Goal: Communication & Community: Answer question/provide support

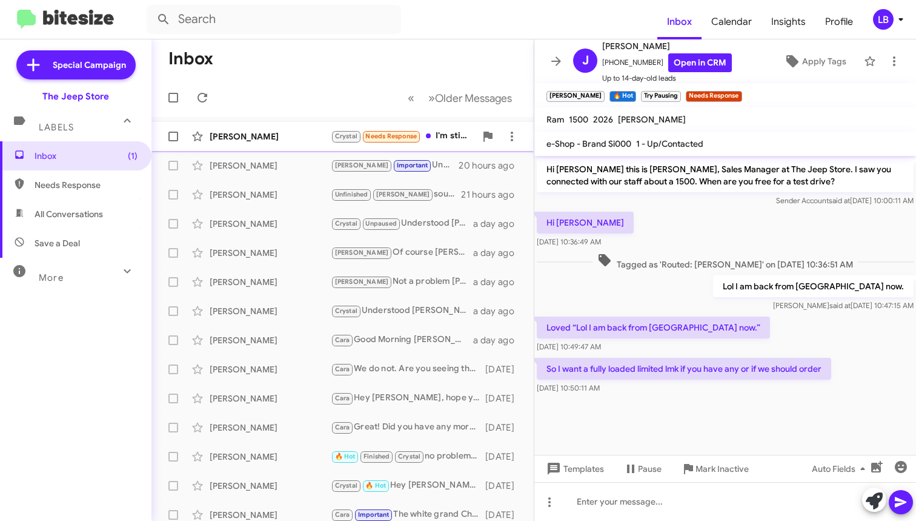
click at [295, 139] on div "[PERSON_NAME]" at bounding box center [270, 136] width 121 height 12
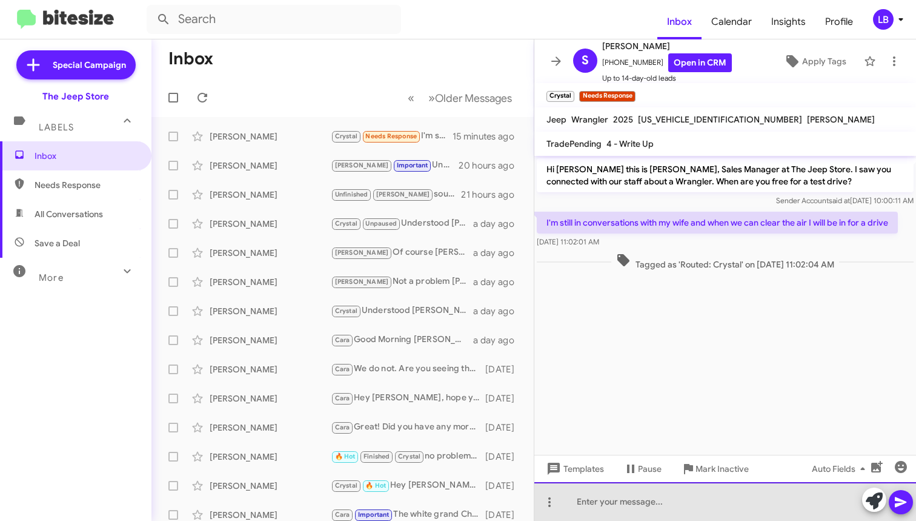
drag, startPoint x: 637, startPoint y: 497, endPoint x: 819, endPoint y: 302, distance: 267.1
click at [642, 492] on div at bounding box center [726, 501] width 382 height 39
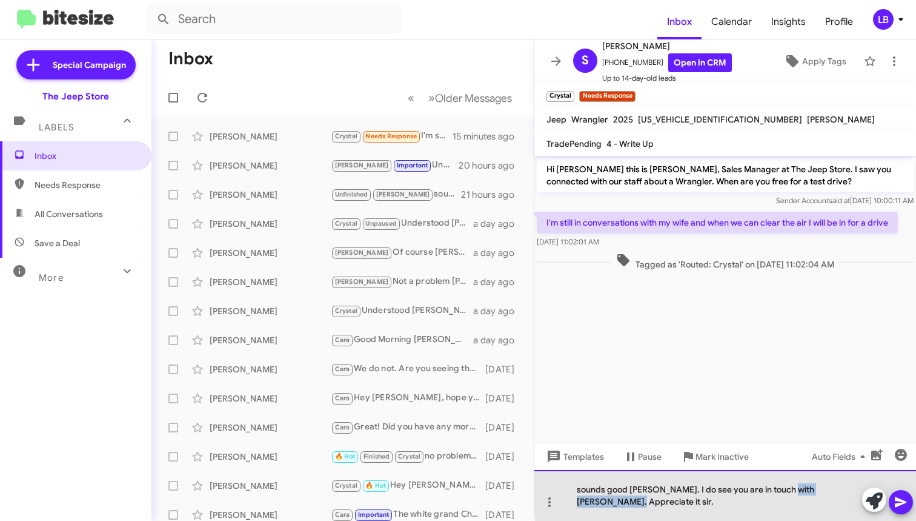
drag, startPoint x: 850, startPoint y: 504, endPoint x: 785, endPoint y: 501, distance: 65.5
click at [785, 501] on div "sounds good [PERSON_NAME]. I do see you are in touch with [PERSON_NAME]. Apprec…" at bounding box center [726, 495] width 382 height 51
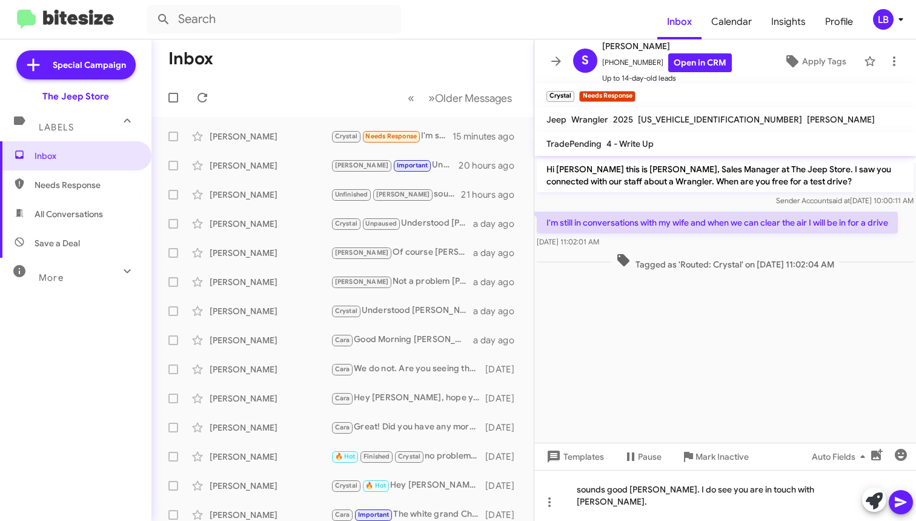
click at [661, 200] on div "Sender Account said at [DATE] 10:00:11 AM" at bounding box center [725, 201] width 377 height 12
click at [836, 499] on div "sounds good [PERSON_NAME]. I do see you are in touch with [PERSON_NAME]." at bounding box center [726, 495] width 382 height 51
click at [581, 505] on div "sounds good [PERSON_NAME]. I do see you are in touch with [PERSON_NAME]." at bounding box center [726, 495] width 382 height 51
drag, startPoint x: 800, startPoint y: 502, endPoint x: 782, endPoint y: 446, distance: 58.6
click at [800, 502] on div "Sounds good [PERSON_NAME]. I do see you are in touch with [PERSON_NAME]." at bounding box center [726, 495] width 382 height 51
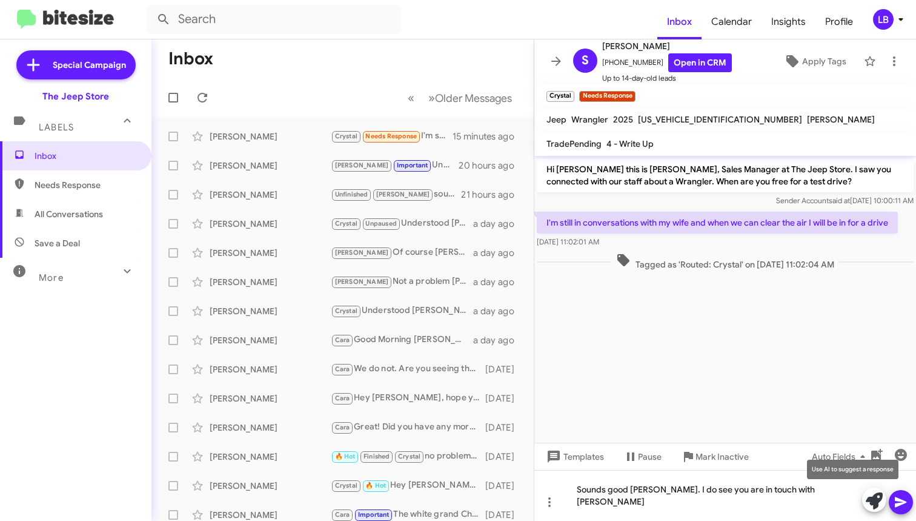
click at [904, 469] on mat-tooltip-component "Use AI to suggest a response" at bounding box center [853, 469] width 108 height 36
click at [899, 464] on mat-tooltip-component "Use AI to suggest a response" at bounding box center [853, 469] width 108 height 36
click at [792, 390] on cdk-virtual-scroll-viewport "Hi [PERSON_NAME] this is [PERSON_NAME], Sales Manager at The Jeep Store. I saw …" at bounding box center [726, 299] width 382 height 287
click at [901, 461] on icon "button" at bounding box center [901, 454] width 12 height 12
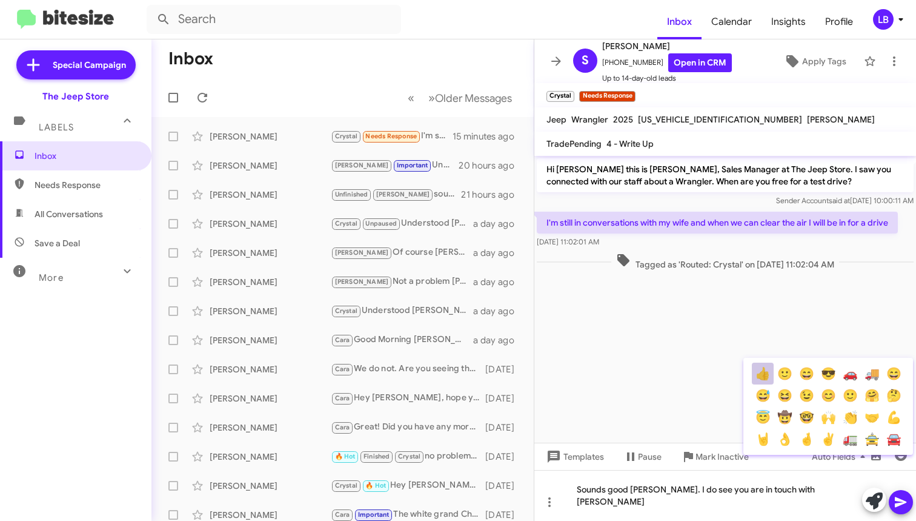
click at [764, 372] on button "👍" at bounding box center [763, 373] width 22 height 22
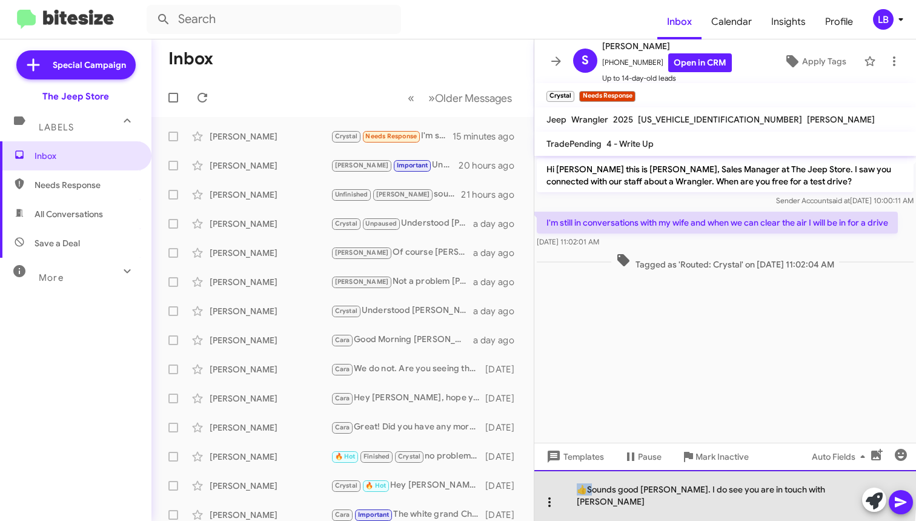
drag, startPoint x: 591, startPoint y: 502, endPoint x: 554, endPoint y: 499, distance: 37.0
click at [553, 499] on div "👍Sounds good [PERSON_NAME]. I do see you are in touch with [PERSON_NAME]" at bounding box center [726, 495] width 382 height 51
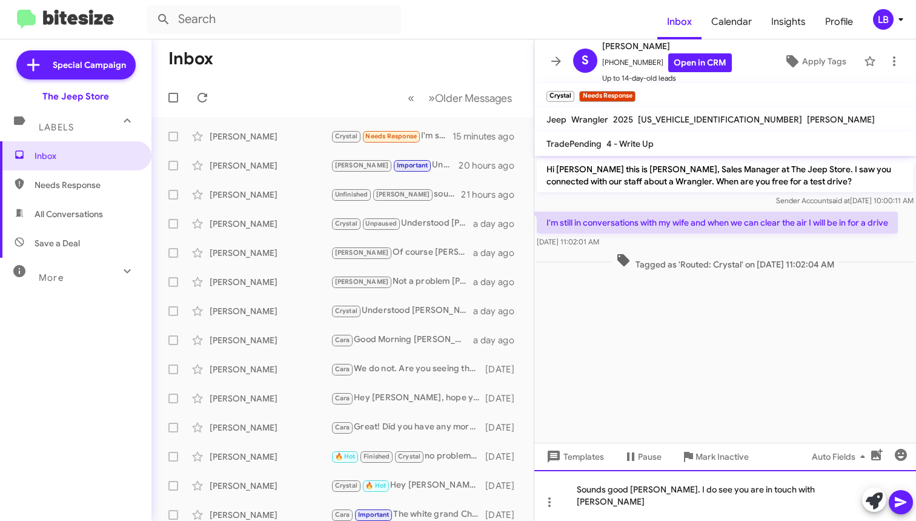
click at [831, 498] on div "Sounds good [PERSON_NAME]. I do see you are in touch with [PERSON_NAME]" at bounding box center [726, 495] width 382 height 51
click at [900, 464] on mat-tooltip-component "Use AI to suggest a response" at bounding box center [853, 469] width 108 height 36
click at [901, 461] on icon "button" at bounding box center [901, 454] width 12 height 12
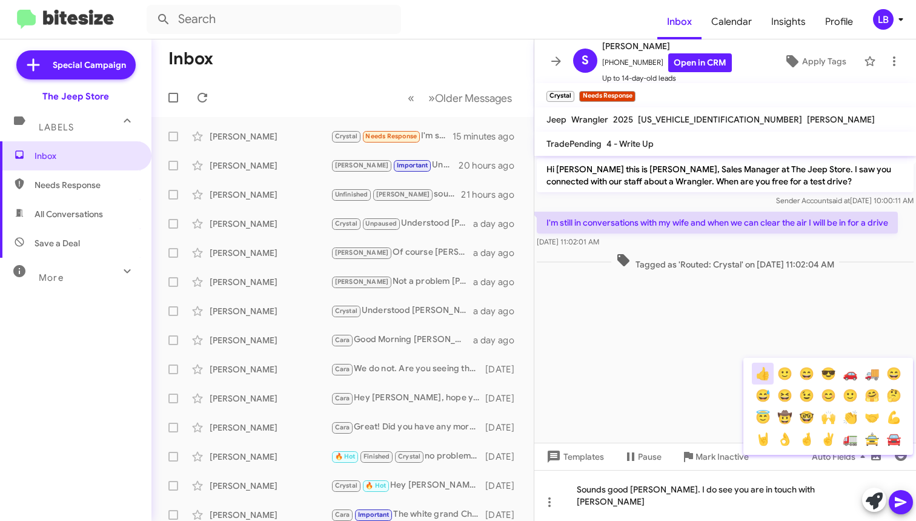
click at [767, 376] on button "👍" at bounding box center [763, 373] width 22 height 22
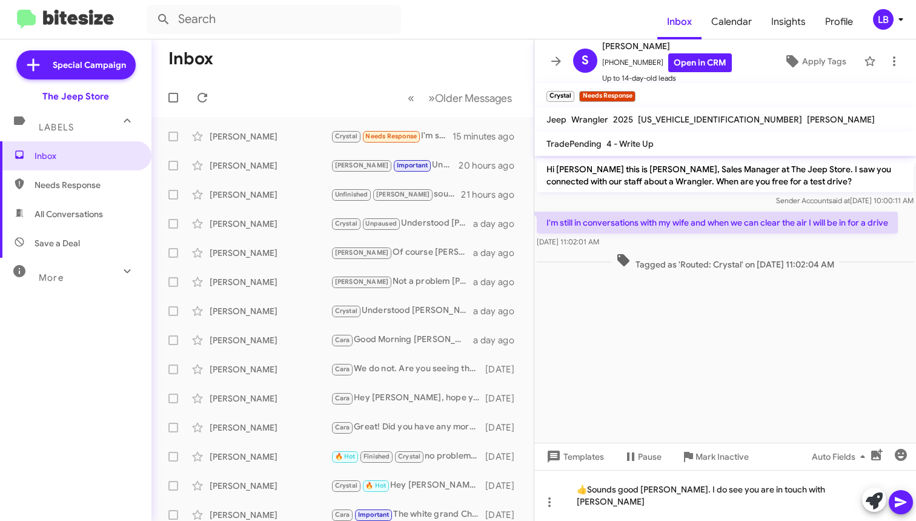
click at [908, 505] on button at bounding box center [901, 502] width 24 height 24
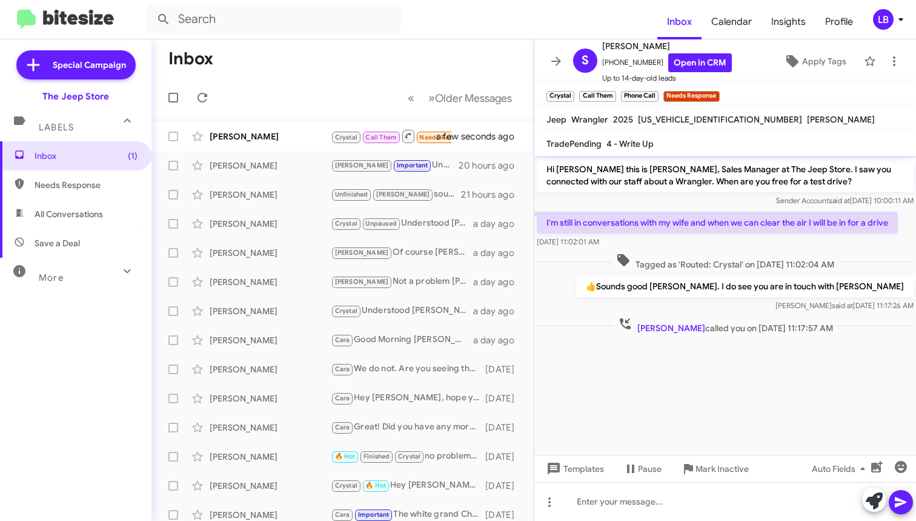
click at [767, 242] on div "[DATE] 11:02:01 AM" at bounding box center [717, 242] width 361 height 12
click at [855, 255] on div "Tagged as 'Routed: Crystal' on [DATE] 11:02:04 AM" at bounding box center [725, 262] width 377 height 18
click at [734, 235] on div "I'm still in conversations with my wife and when we can clear the air I will be…" at bounding box center [717, 230] width 361 height 36
drag, startPoint x: 271, startPoint y: 116, endPoint x: 278, endPoint y: 131, distance: 16.6
click at [271, 116] on mat-toolbar-row "« Previous » Next Older Messages" at bounding box center [343, 97] width 382 height 39
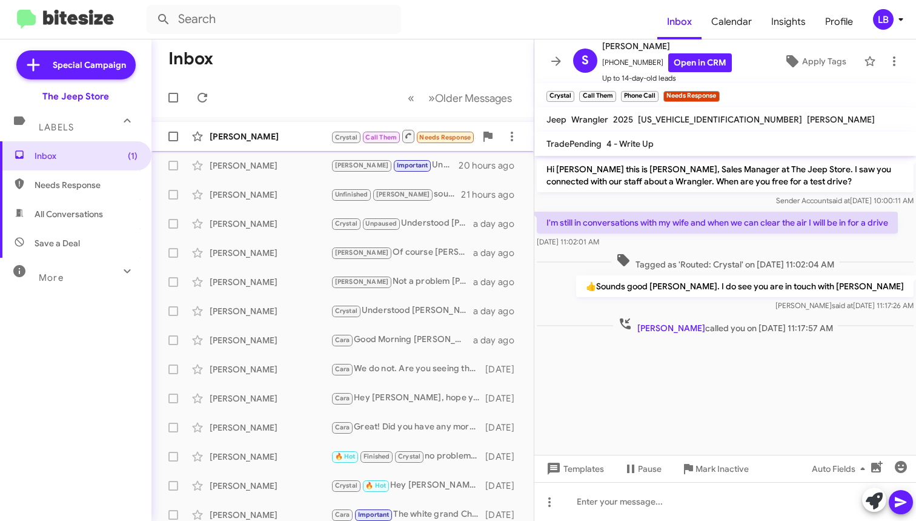
click at [278, 132] on div "[PERSON_NAME]" at bounding box center [270, 136] width 121 height 12
drag, startPoint x: 429, startPoint y: 65, endPoint x: 413, endPoint y: 64, distance: 16.5
click at [429, 65] on mat-toolbar-row "Inbox" at bounding box center [343, 58] width 382 height 39
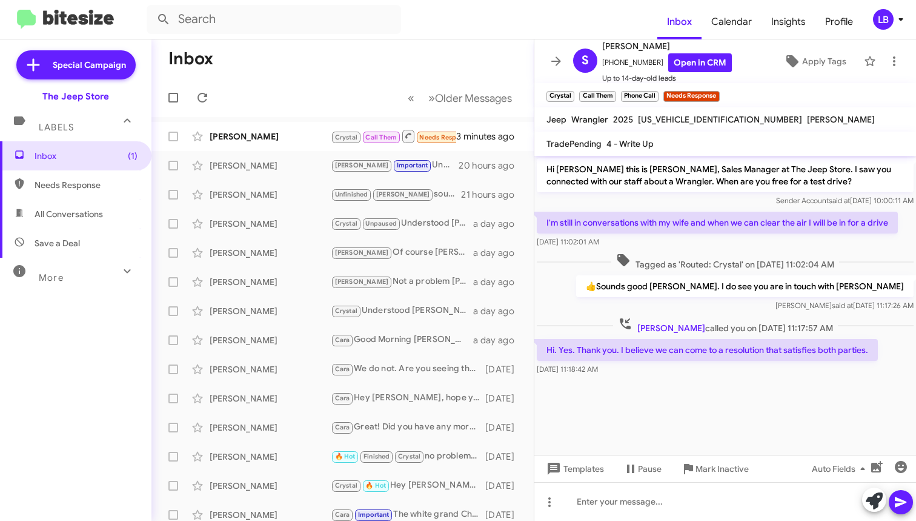
click at [655, 288] on div "👍Sounds good [PERSON_NAME]. I do see you are in touch with [PERSON_NAME] said a…" at bounding box center [726, 293] width 382 height 41
click at [290, 127] on div "[PERSON_NAME] [PERSON_NAME] Call Them Needs Response Hi. Yes. Thank you. I beli…" at bounding box center [342, 136] width 363 height 24
click at [735, 253] on span "Tagged as 'Routed: Crystal' on [DATE] 11:02:04 AM" at bounding box center [725, 262] width 228 height 18
click at [773, 265] on span "Tagged as 'Routed: Crystal' on [DATE] 11:02:04 AM" at bounding box center [725, 262] width 228 height 18
click at [315, 29] on input "text" at bounding box center [274, 19] width 255 height 29
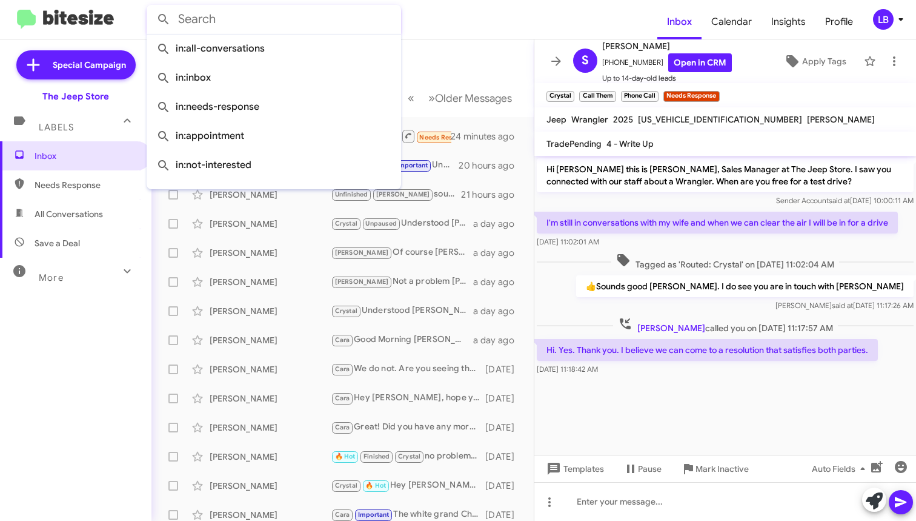
click at [465, 43] on mat-toolbar-row "Inbox" at bounding box center [343, 58] width 382 height 39
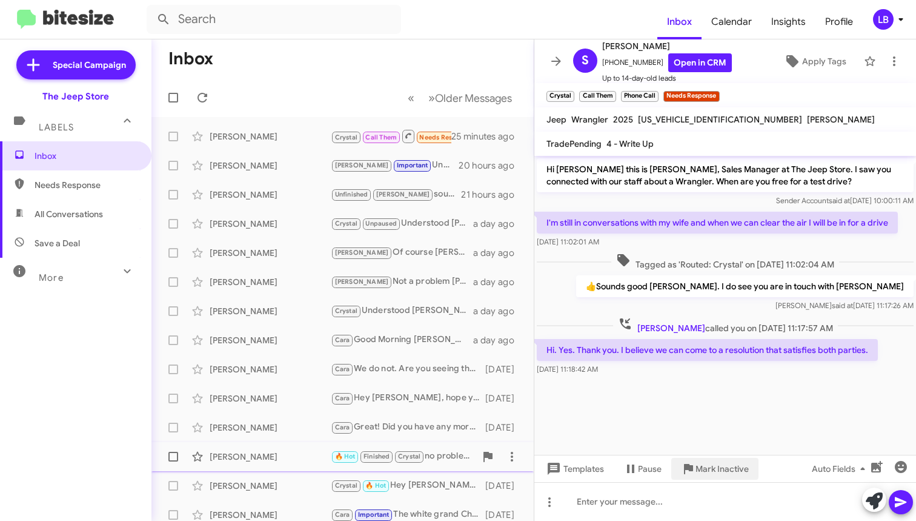
click at [742, 470] on span "Mark Inactive" at bounding box center [722, 469] width 53 height 22
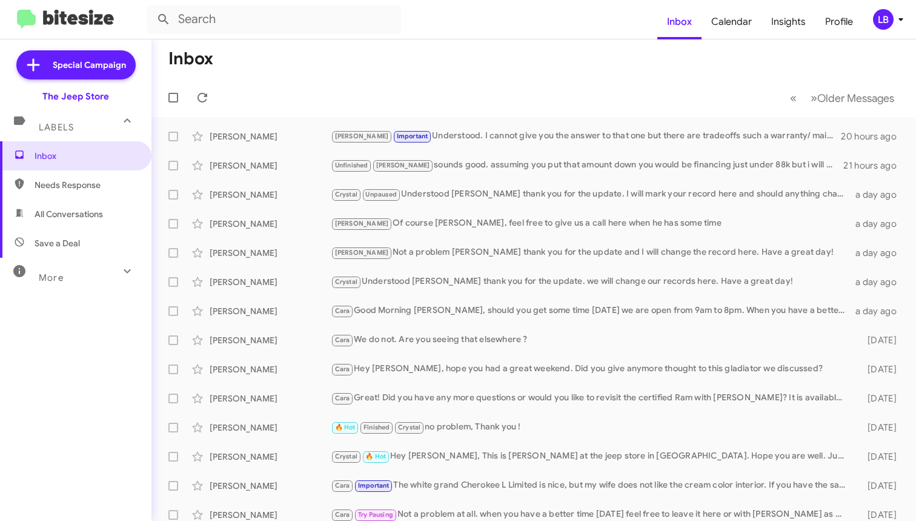
click at [391, 62] on mat-toolbar-row "Inbox" at bounding box center [534, 58] width 765 height 39
click at [97, 185] on span "Needs Response" at bounding box center [86, 185] width 103 height 12
type input "in:needs-response"
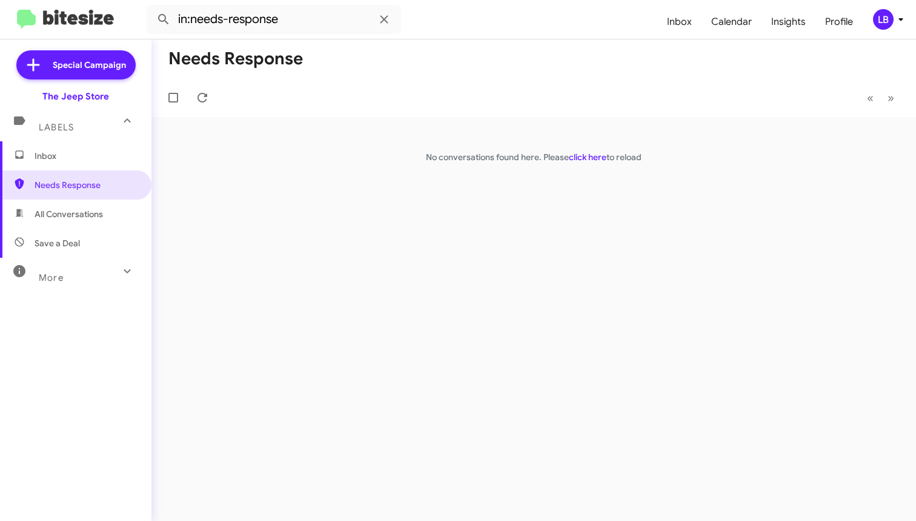
drag, startPoint x: 470, startPoint y: 96, endPoint x: 456, endPoint y: 93, distance: 14.1
click at [470, 96] on mat-toolbar-row "« Previous » Next" at bounding box center [534, 97] width 765 height 39
click at [387, 21] on icon at bounding box center [384, 19] width 8 height 8
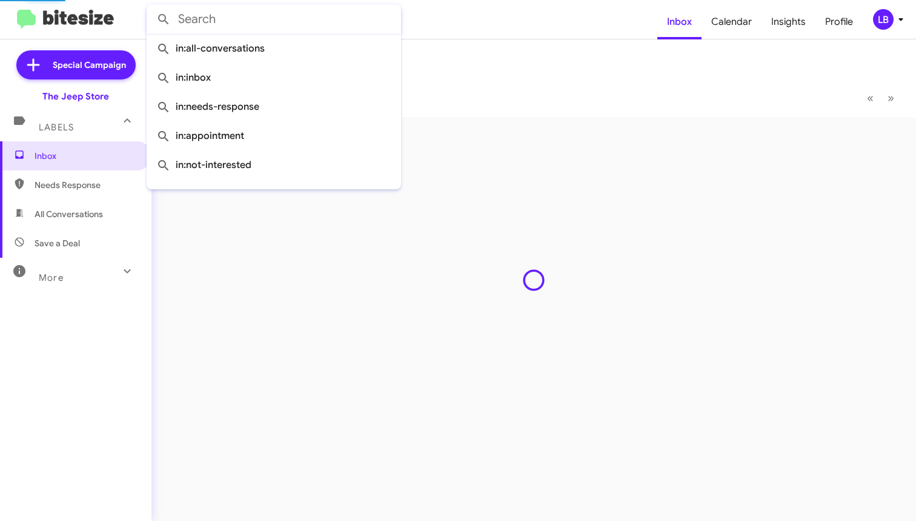
click at [562, 78] on mat-toolbar-row "« Previous » Next" at bounding box center [534, 97] width 765 height 39
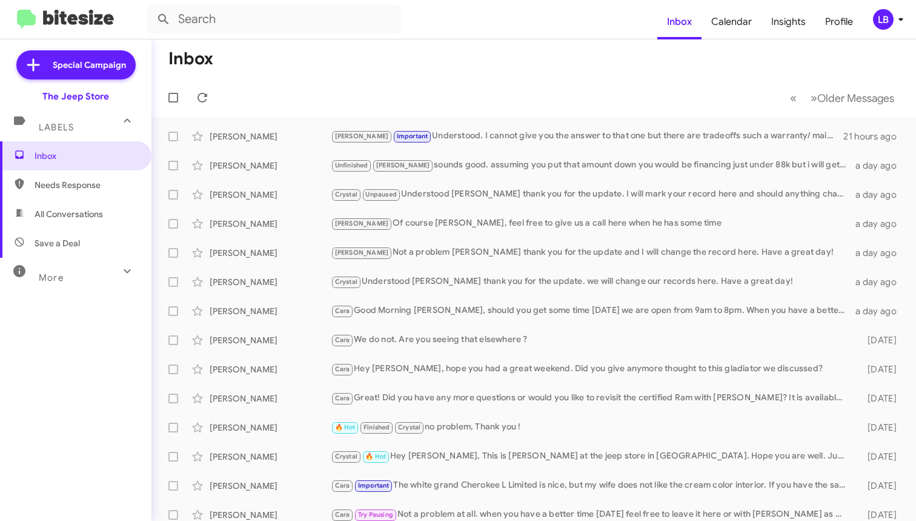
scroll to position [25, 0]
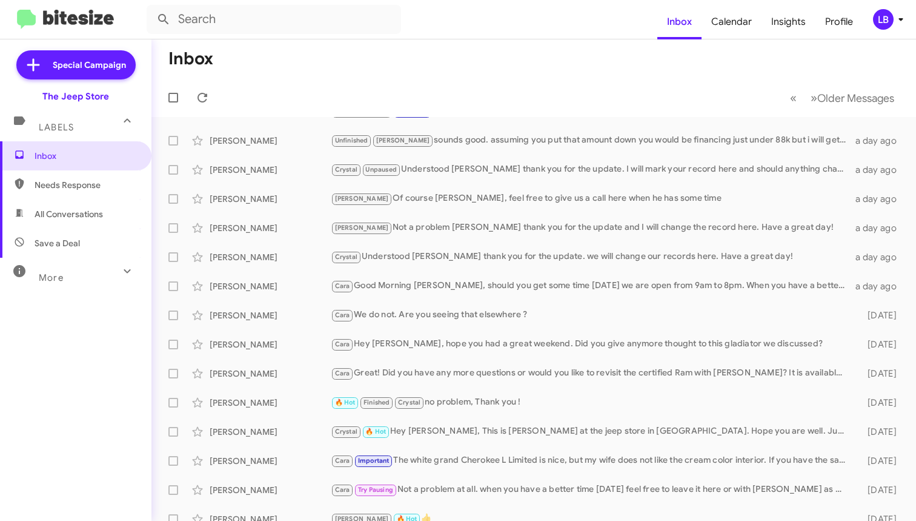
click at [386, 82] on mat-toolbar-row "« Previous » Next Older Messages" at bounding box center [534, 97] width 765 height 39
drag, startPoint x: 384, startPoint y: 75, endPoint x: 388, endPoint y: 105, distance: 31.2
click at [383, 75] on mat-toolbar-row "Inbox" at bounding box center [534, 58] width 765 height 39
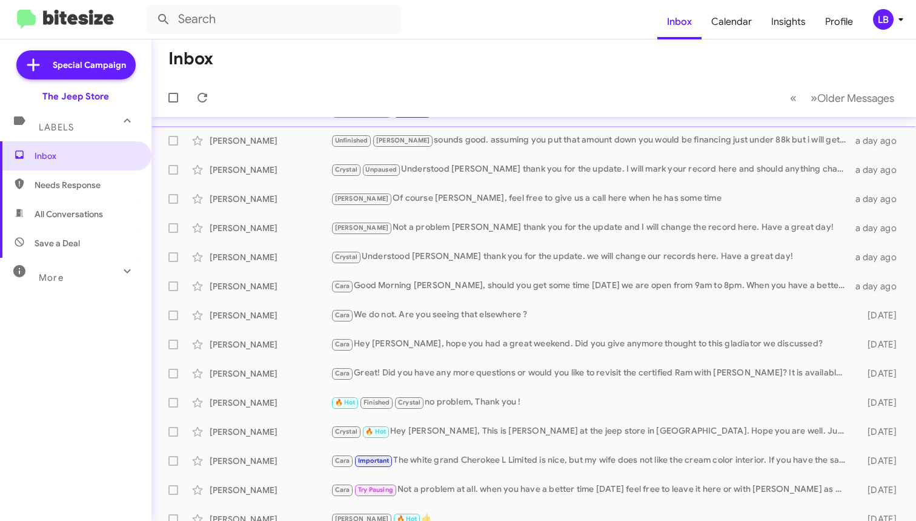
scroll to position [0, 0]
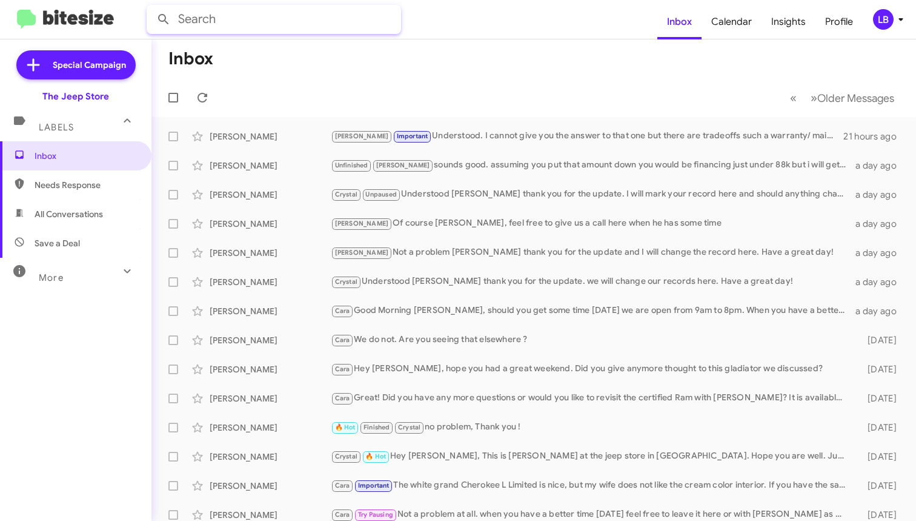
click at [305, 24] on input "text" at bounding box center [274, 19] width 255 height 29
type input "2013103812"
click at [164, 19] on button at bounding box center [164, 19] width 24 height 24
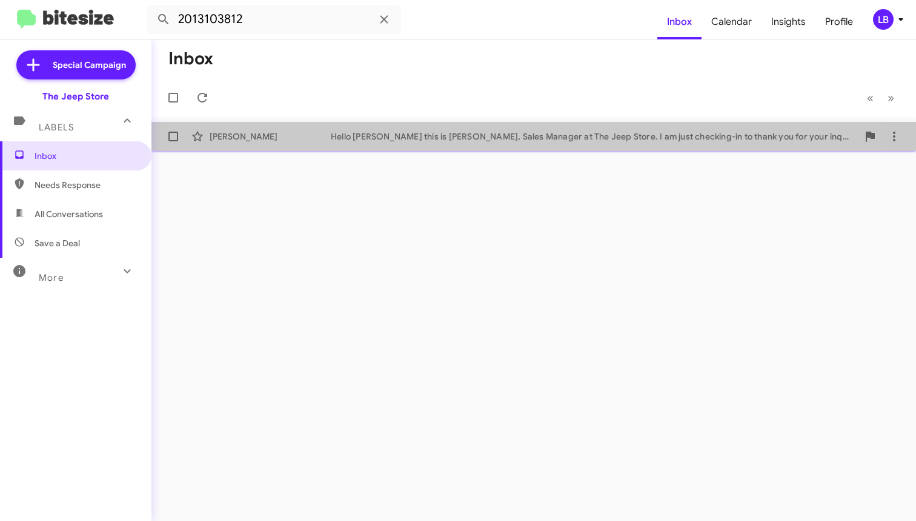
click at [361, 125] on div "[PERSON_NAME] Hello [PERSON_NAME] this is [PERSON_NAME], Sales Manager at The J…" at bounding box center [533, 136] width 745 height 24
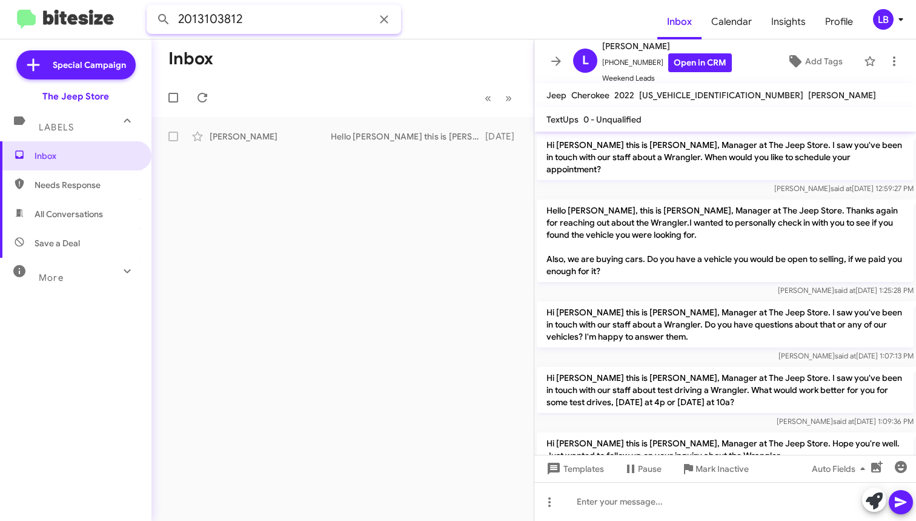
click at [319, 25] on input "2013103812" at bounding box center [274, 19] width 255 height 29
drag, startPoint x: 188, startPoint y: 4, endPoint x: 142, endPoint y: -3, distance: 46.6
click at [142, 0] on html "2013103812 Inbox Calendar Insights Profile LB Special Campaign The Jeep Store L…" at bounding box center [458, 260] width 916 height 521
type input "7325475712"
click at [164, 19] on button at bounding box center [164, 19] width 24 height 24
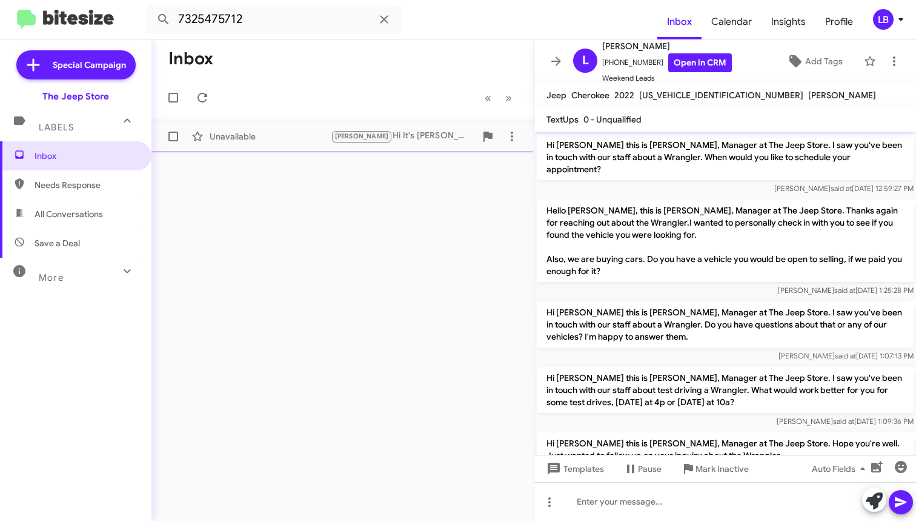
click at [408, 128] on div "Unavailable [PERSON_NAME] Hi It's [PERSON_NAME], Sales Manager at The Jeep Stor…" at bounding box center [342, 136] width 363 height 24
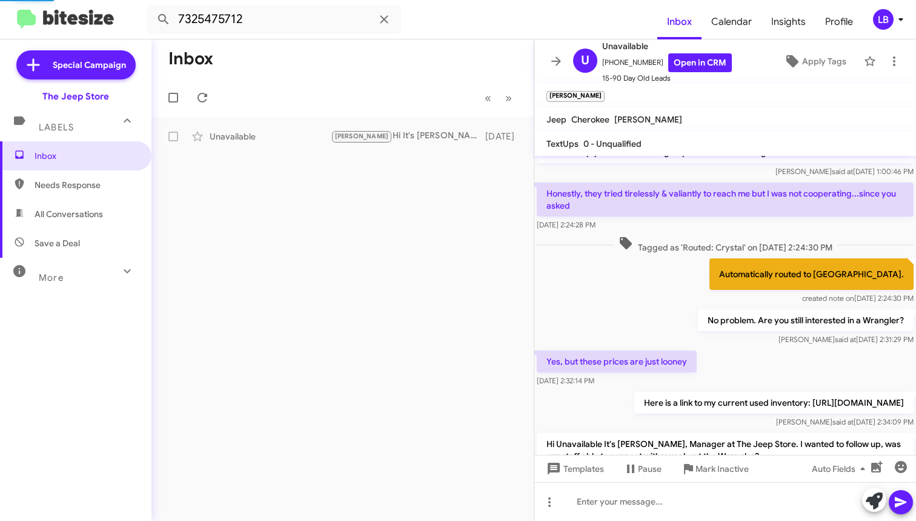
scroll to position [1305, 0]
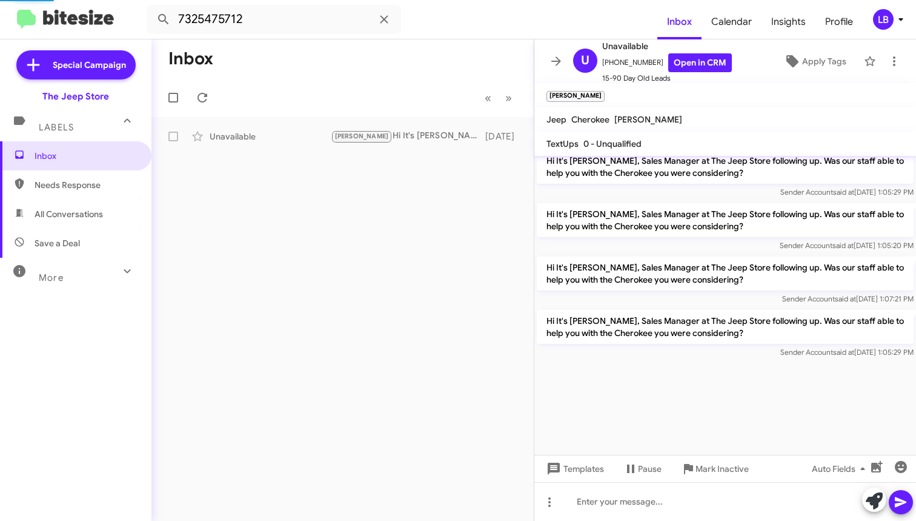
click at [662, 255] on div "Hi It's [PERSON_NAME], Sales Manager at The Jeep Store following up. Was our st…" at bounding box center [726, 280] width 382 height 53
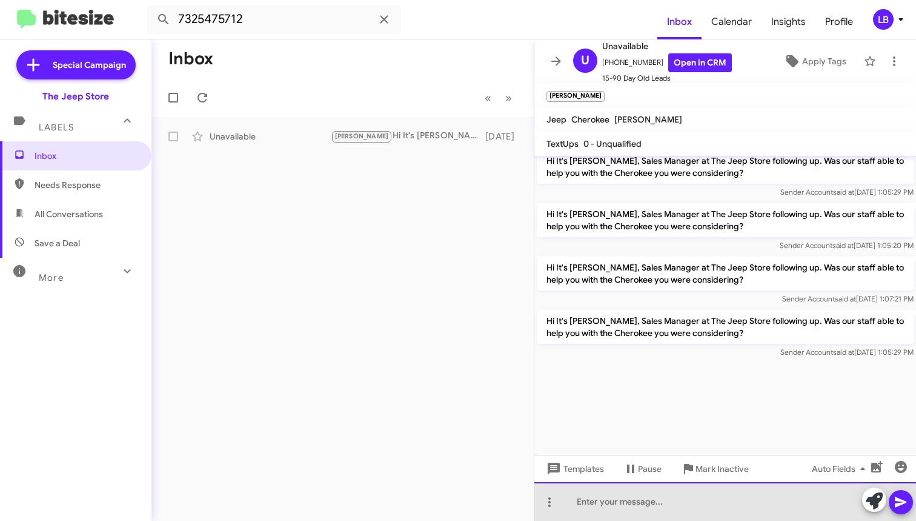
drag, startPoint x: 668, startPoint y: 495, endPoint x: 676, endPoint y: 483, distance: 14.5
click at [667, 496] on div at bounding box center [726, 501] width 382 height 39
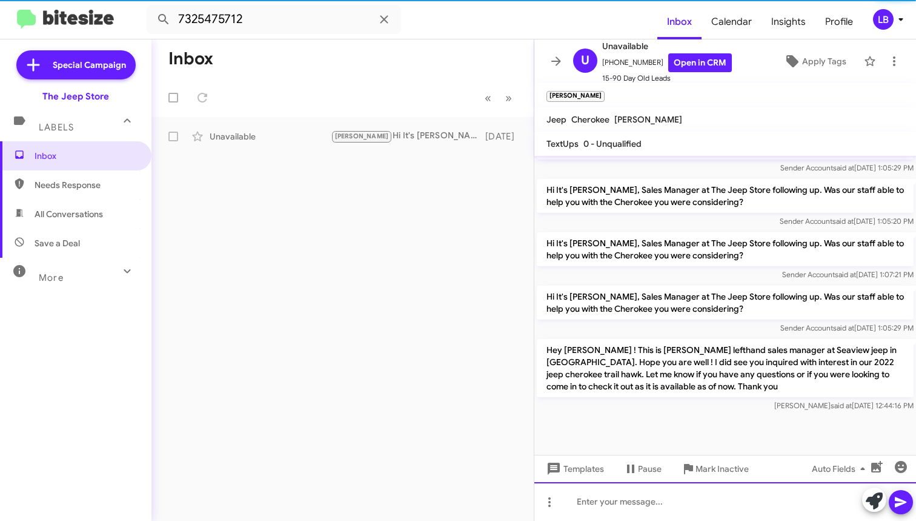
scroll to position [0, 0]
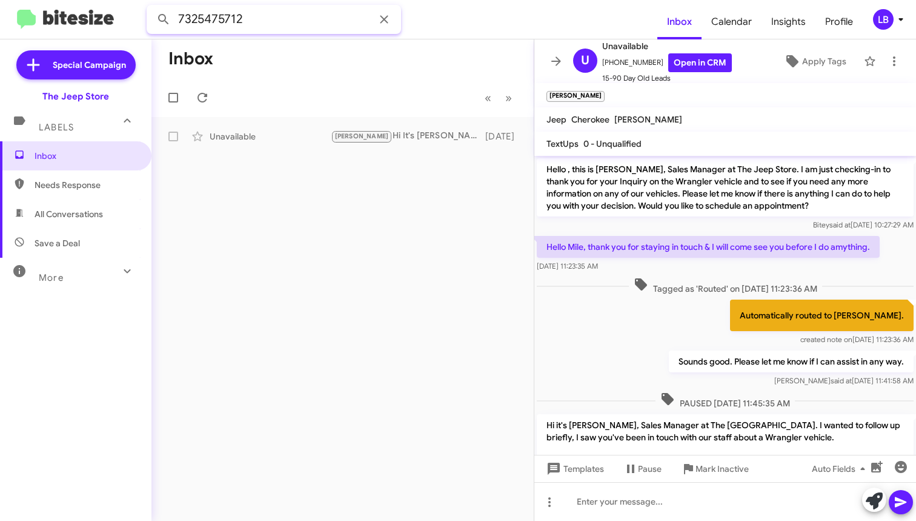
click at [259, 16] on input "7325475712" at bounding box center [274, 19] width 255 height 29
click at [47, 0] on html "7325475712 Inbox Calendar Insights Profile LB Special Campaign The Jeep Store L…" at bounding box center [458, 260] width 916 height 521
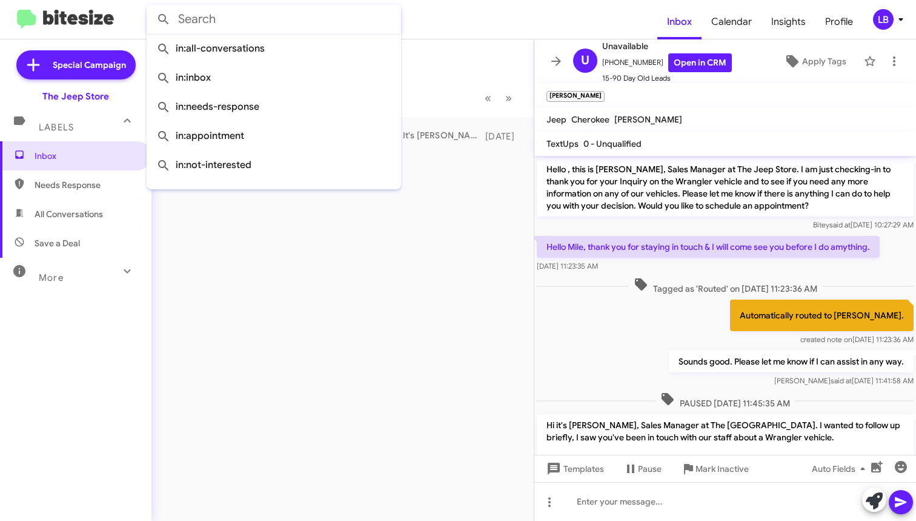
click at [164, 19] on button at bounding box center [164, 19] width 24 height 24
click at [479, 57] on mat-toolbar-row "Inbox" at bounding box center [343, 58] width 382 height 39
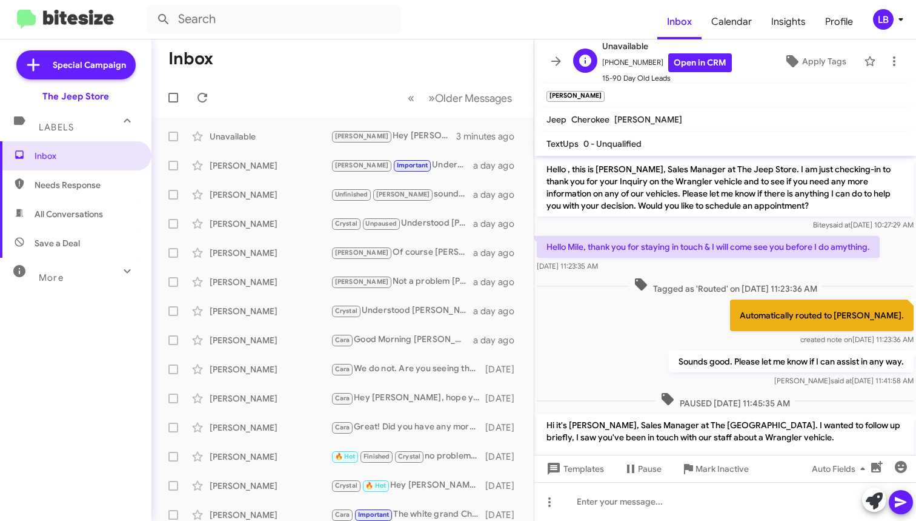
click at [631, 45] on span "Unavailable" at bounding box center [667, 46] width 130 height 15
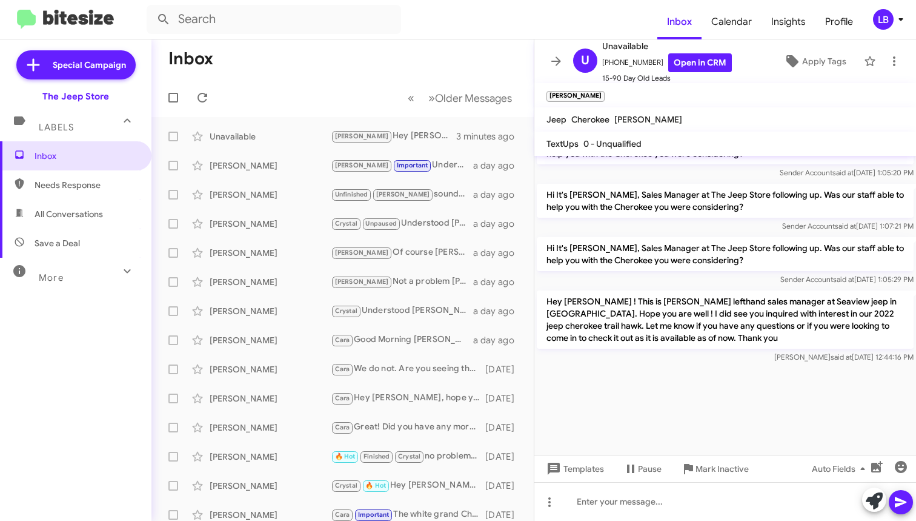
scroll to position [1385, 0]
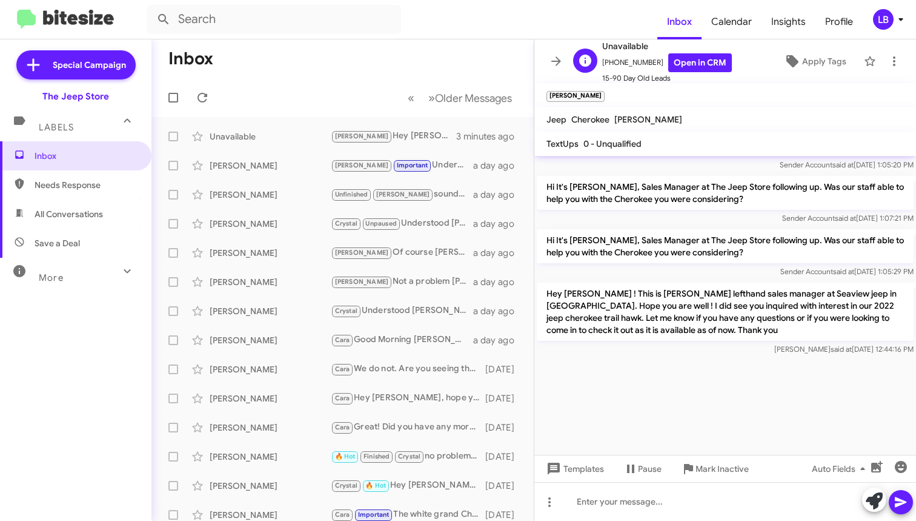
click at [622, 43] on span "Unavailable" at bounding box center [667, 46] width 130 height 15
click at [889, 56] on icon at bounding box center [894, 61] width 15 height 15
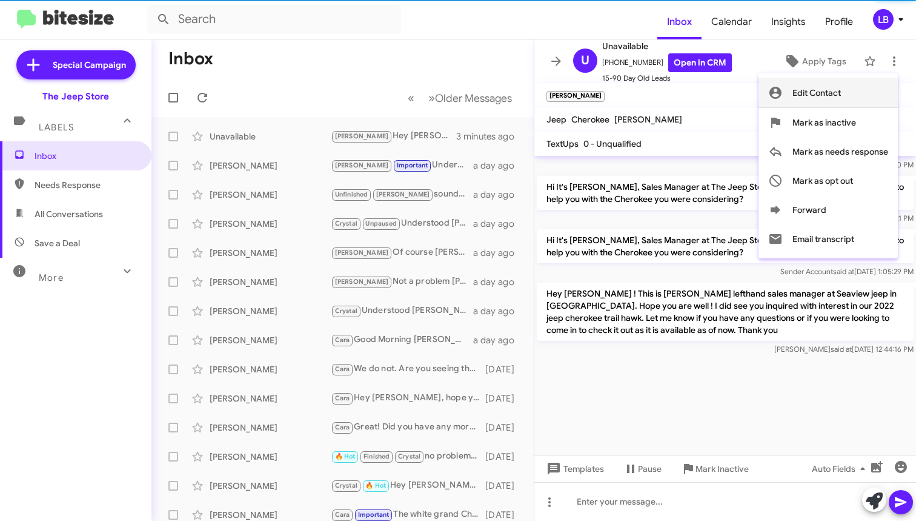
click at [819, 93] on span "Edit Contact" at bounding box center [817, 92] width 48 height 29
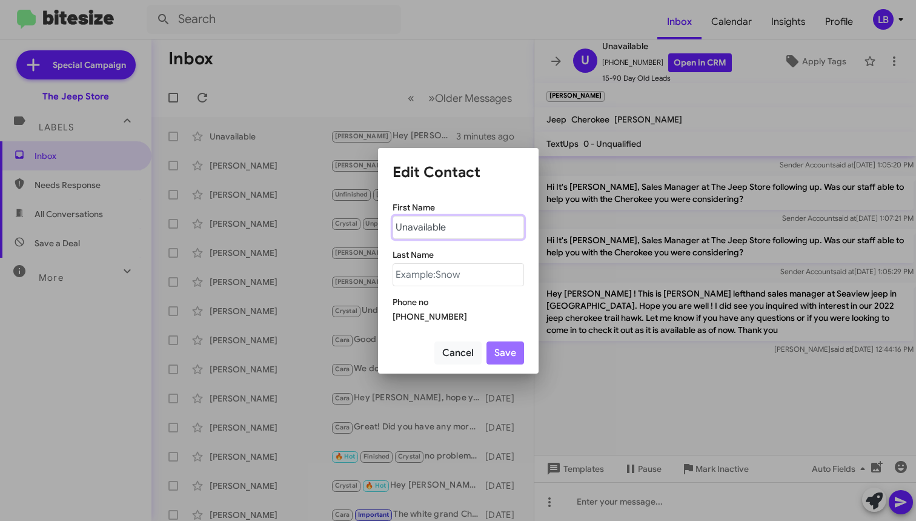
drag, startPoint x: 463, startPoint y: 219, endPoint x: 468, endPoint y: 224, distance: 7.3
click at [465, 222] on input "Unavailable" at bounding box center [459, 227] width 132 height 23
drag, startPoint x: 453, startPoint y: 227, endPoint x: 396, endPoint y: 216, distance: 58.6
click at [396, 216] on input "Unavailable" at bounding box center [459, 227] width 132 height 23
type input "luke"
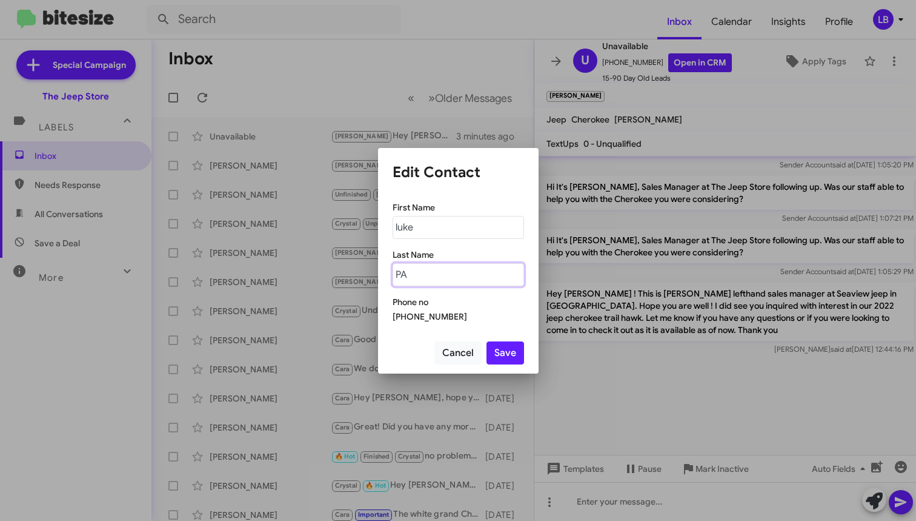
type input "P"
type input "[PERSON_NAME]"
click at [508, 353] on button "Save" at bounding box center [506, 352] width 38 height 23
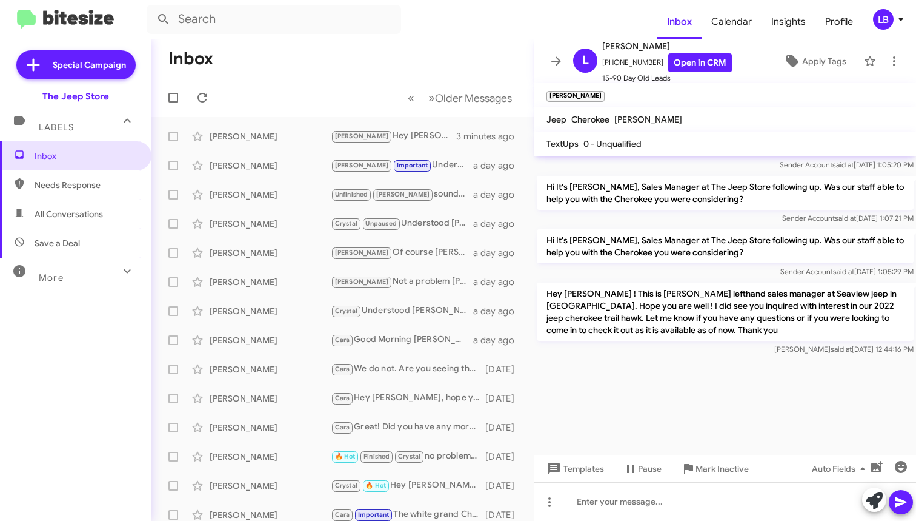
click at [297, 68] on mat-toolbar-row "Inbox" at bounding box center [343, 58] width 382 height 39
click at [308, 13] on input "text" at bounding box center [274, 19] width 255 height 29
type input "91720896777"
click at [164, 19] on button at bounding box center [164, 19] width 24 height 24
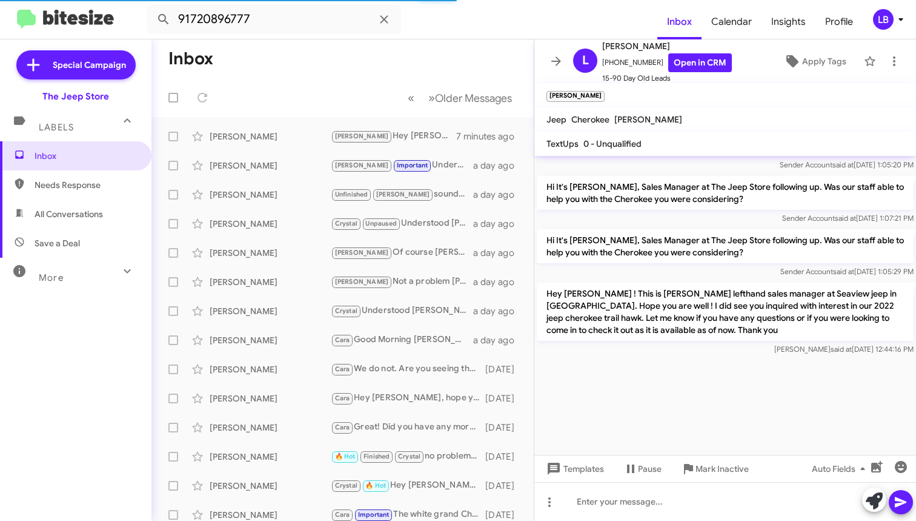
click at [712, 299] on p "Hey [PERSON_NAME] ! This is [PERSON_NAME] lefthand sales manager at Seaview jee…" at bounding box center [725, 311] width 377 height 58
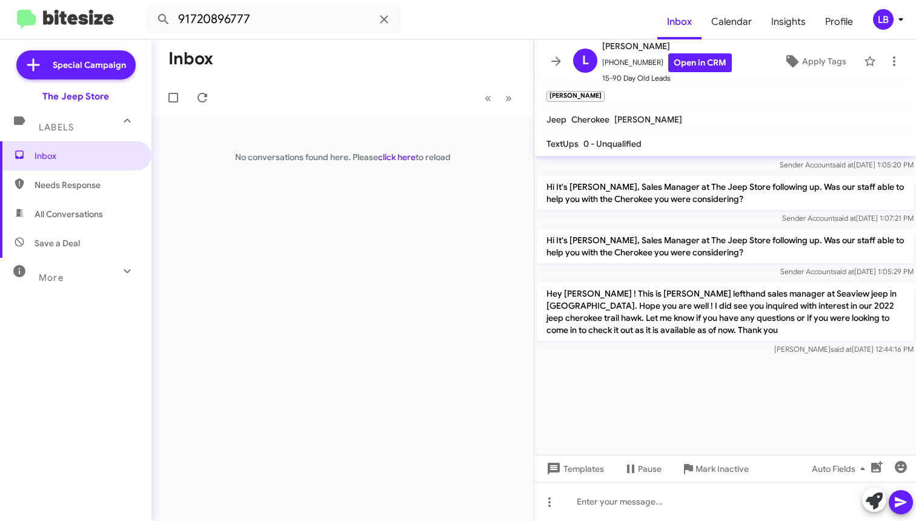
click at [748, 274] on div "Sender Account said at [DATE] 1:05:29 PM" at bounding box center [725, 271] width 377 height 12
click at [277, 18] on input "91720896777" at bounding box center [274, 19] width 255 height 29
drag, startPoint x: 293, startPoint y: 2, endPoint x: 280, endPoint y: 18, distance: 20.7
click at [277, 18] on input "91720896777" at bounding box center [274, 19] width 255 height 29
click at [272, 18] on input "91720896777" at bounding box center [274, 19] width 255 height 29
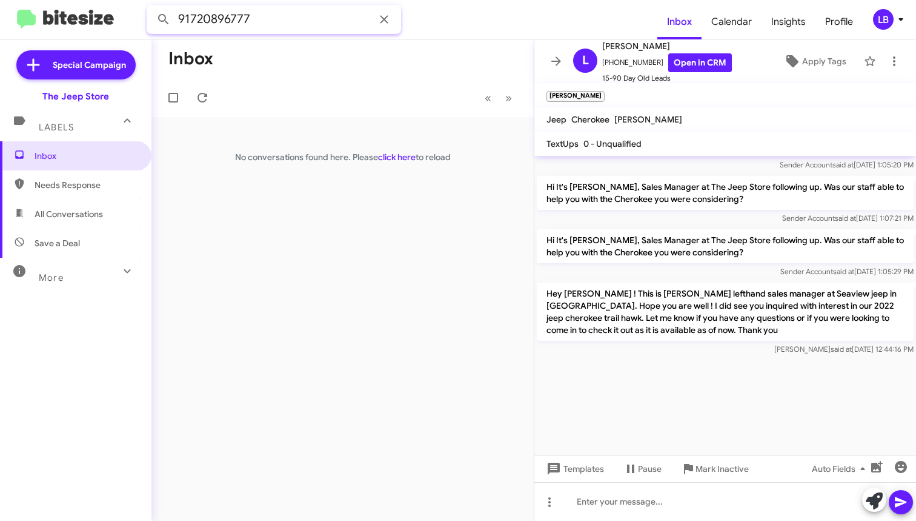
drag, startPoint x: 157, startPoint y: -1, endPoint x: 36, endPoint y: -14, distance: 121.9
click at [36, 0] on html "91720896777 Inbox Calendar Insights Profile LB Special Campaign The Jeep Store …" at bounding box center [458, 260] width 916 height 521
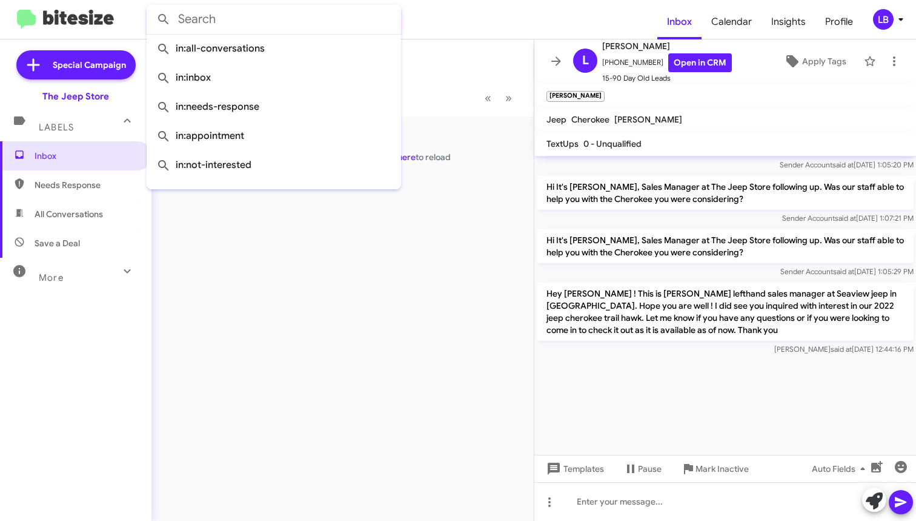
click at [164, 19] on button at bounding box center [164, 19] width 24 height 24
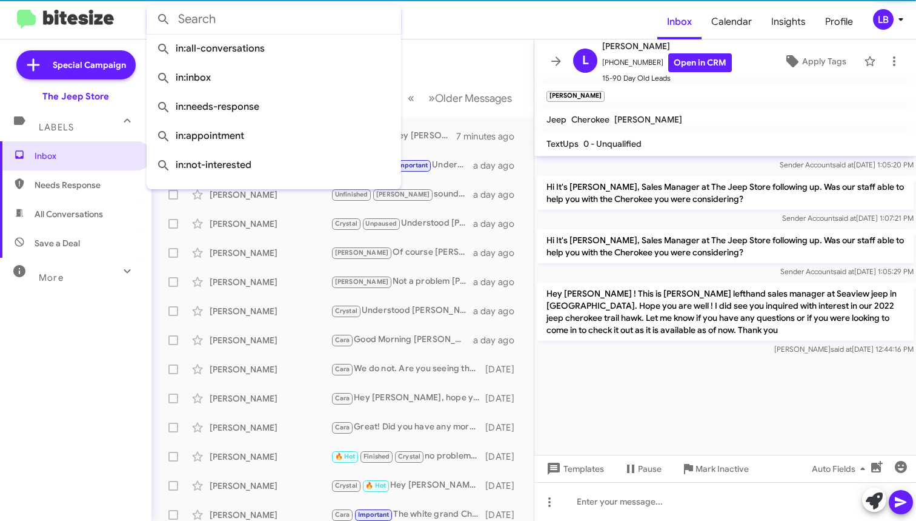
click at [470, 63] on mat-toolbar-row "Inbox" at bounding box center [343, 58] width 382 height 39
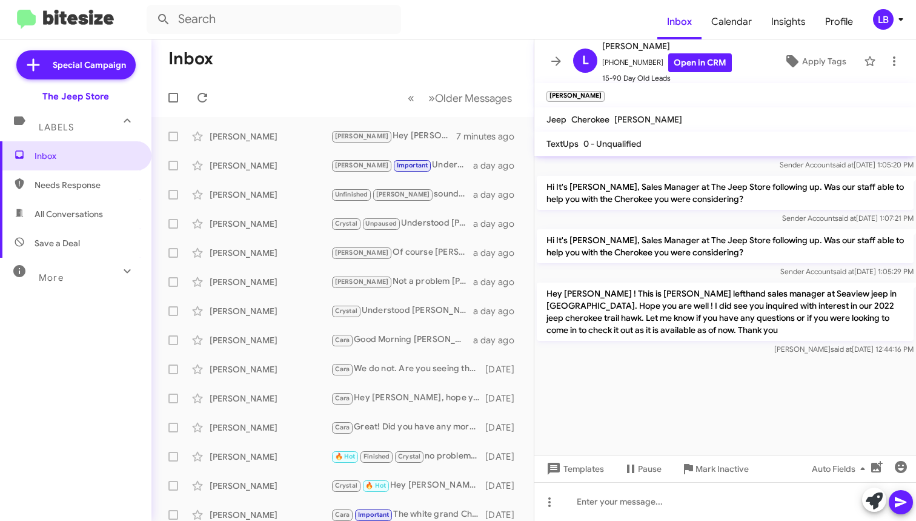
click at [703, 216] on div "Sender Account said at [DATE] 1:07:21 PM" at bounding box center [725, 218] width 377 height 12
click at [327, 56] on mat-toolbar-row "Inbox" at bounding box center [343, 58] width 382 height 39
click at [79, 183] on span "Needs Response" at bounding box center [86, 185] width 103 height 12
type input "in:needs-response"
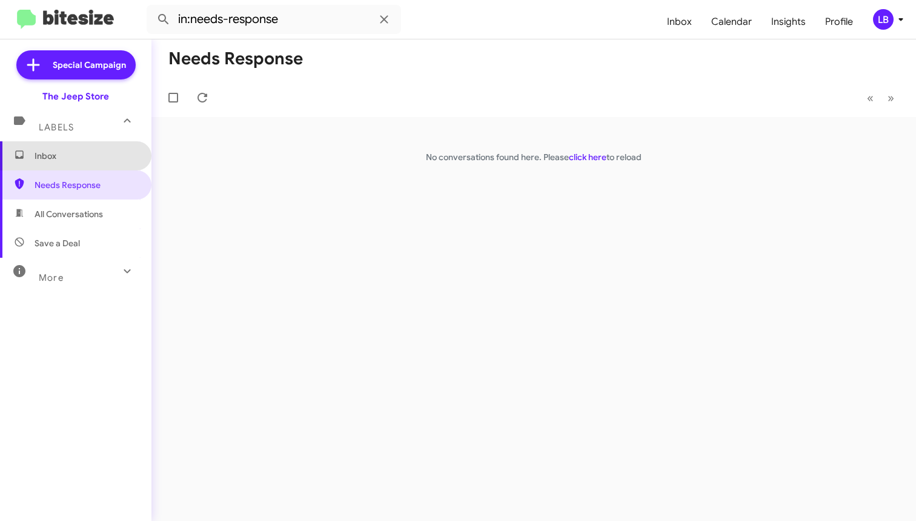
click at [77, 148] on span "Inbox" at bounding box center [76, 155] width 152 height 29
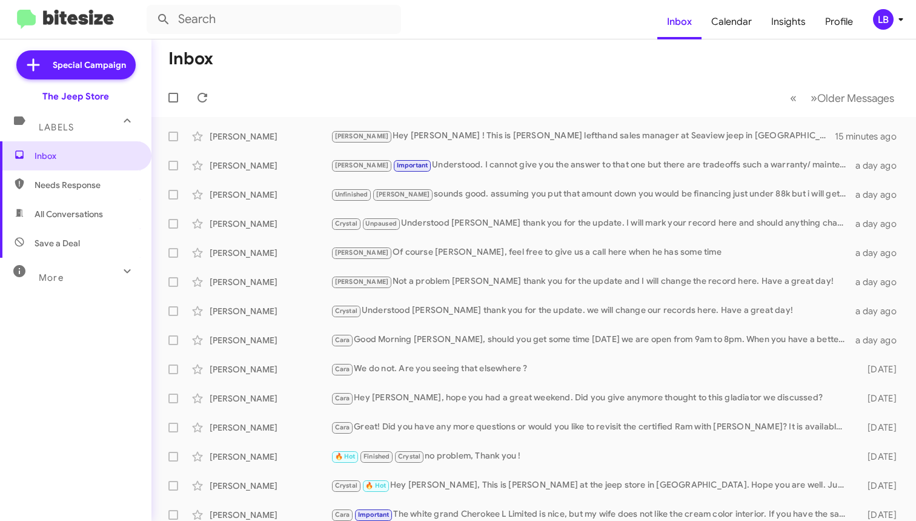
click at [604, 73] on mat-toolbar-row "Inbox" at bounding box center [534, 58] width 765 height 39
